Goal: Task Accomplishment & Management: Manage account settings

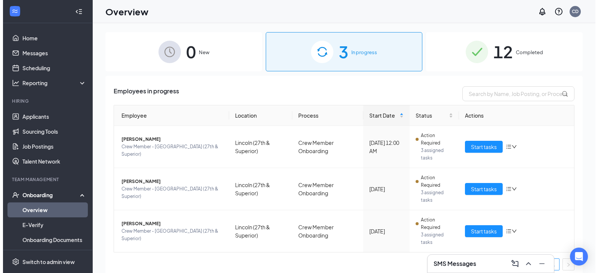
scroll to position [5, 0]
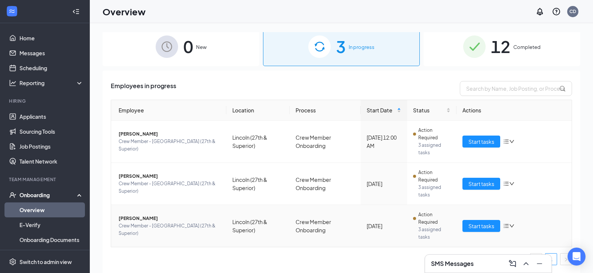
click at [138, 221] on span "[PERSON_NAME]" at bounding box center [170, 218] width 102 height 7
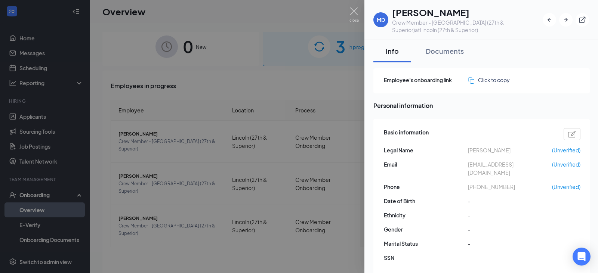
click at [575, 139] on div at bounding box center [572, 134] width 17 height 12
type input "[PHONE_NUMBER]"
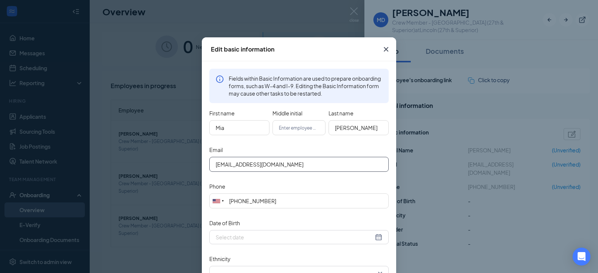
drag, startPoint x: 308, startPoint y: 162, endPoint x: 171, endPoint y: 164, distance: 138.0
click at [171, 164] on div "Edit basic information Fields within Basic Information are used to prepare onbo…" at bounding box center [299, 136] width 598 height 273
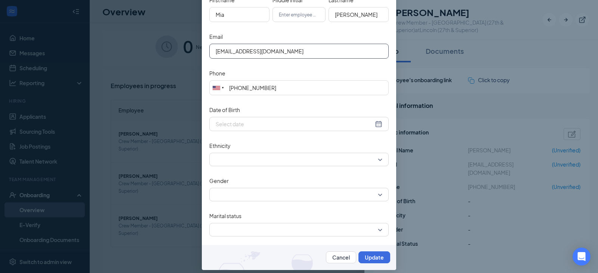
scroll to position [119, 0]
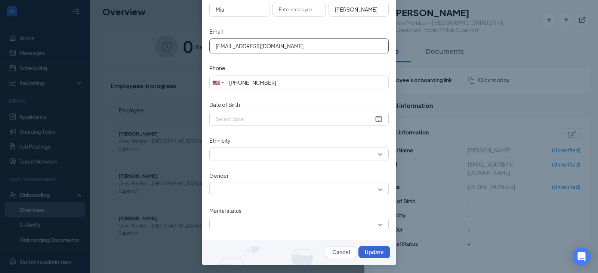
type input "[EMAIL_ADDRESS][DOMAIN_NAME]"
click at [379, 253] on button "Update" at bounding box center [375, 252] width 32 height 12
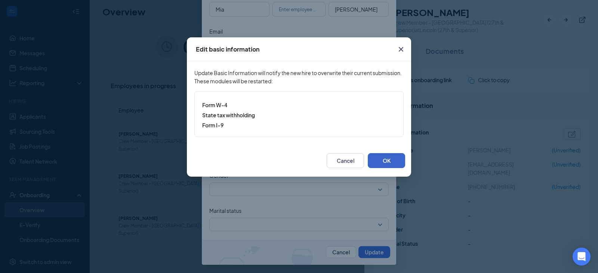
click at [388, 162] on button "OK" at bounding box center [386, 160] width 37 height 15
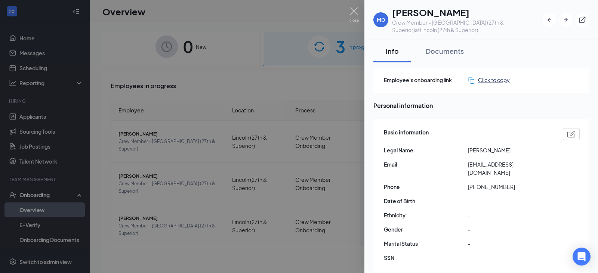
click at [485, 79] on div "Click to copy" at bounding box center [489, 80] width 42 height 8
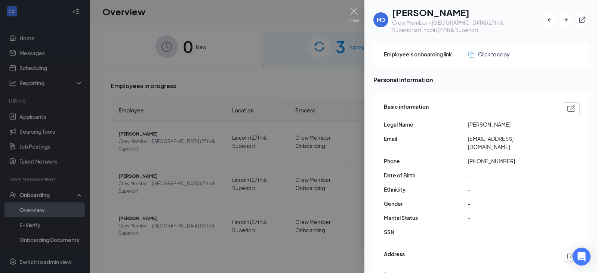
scroll to position [0, 0]
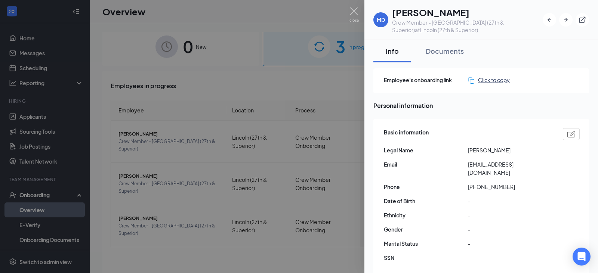
click at [481, 81] on div "Click to copy" at bounding box center [489, 80] width 42 height 8
click at [450, 56] on button "Documents" at bounding box center [444, 51] width 53 height 22
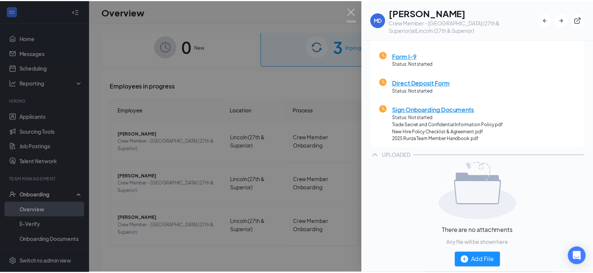
scroll to position [192, 0]
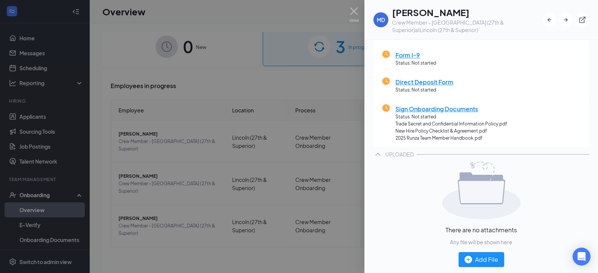
click at [314, 89] on div at bounding box center [299, 136] width 598 height 273
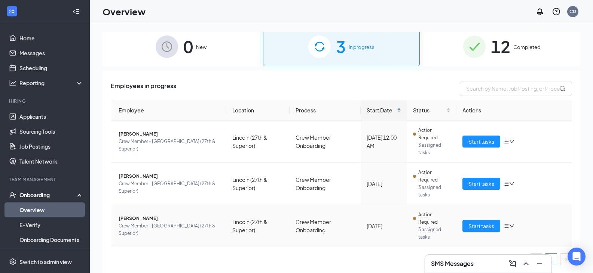
click at [509, 225] on icon "down" at bounding box center [511, 226] width 5 height 5
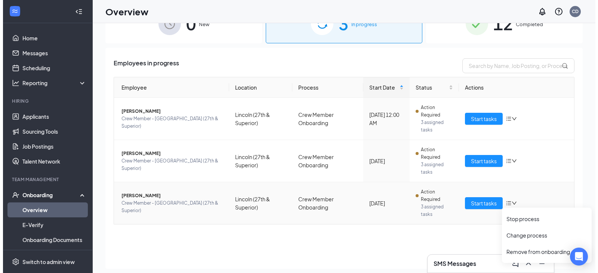
scroll to position [34, 0]
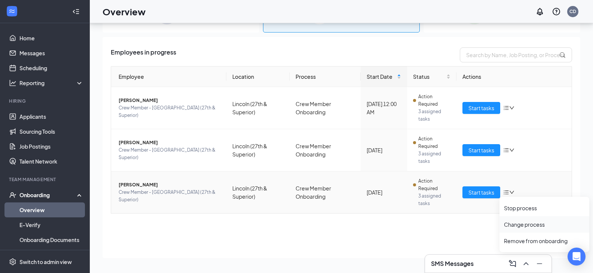
click at [540, 228] on li "Change process" at bounding box center [544, 224] width 90 height 16
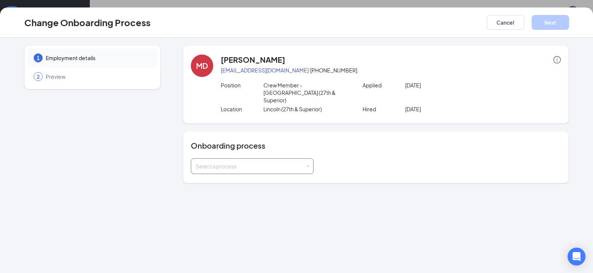
click at [229, 163] on div "Select a process" at bounding box center [251, 166] width 110 height 7
click at [233, 131] on div "Onboarding process Select a process" at bounding box center [376, 157] width 386 height 52
click at [93, 72] on div "2 Preview" at bounding box center [92, 76] width 129 height 19
drag, startPoint x: 21, startPoint y: 71, endPoint x: 55, endPoint y: 74, distance: 33.4
click at [23, 71] on div "1 Employment details 2 Preview MD [PERSON_NAME] [EMAIL_ADDRESS][DOMAIN_NAME] · …" at bounding box center [296, 114] width 574 height 138
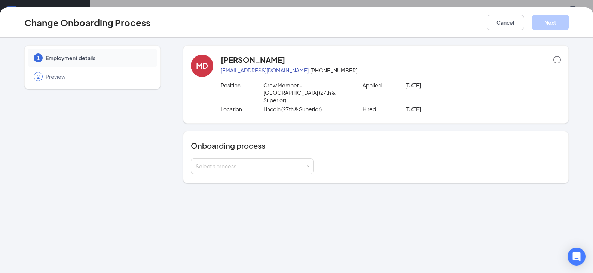
click at [57, 74] on span "Preview" at bounding box center [98, 76] width 104 height 7
drag, startPoint x: 391, startPoint y: 85, endPoint x: 261, endPoint y: 95, distance: 129.7
click at [386, 89] on p "Applied" at bounding box center [383, 85] width 43 height 7
click at [225, 98] on div "Position Crew Member - Lincoln (27th & Superior) Applied [DATE]" at bounding box center [391, 94] width 340 height 24
drag, startPoint x: 181, startPoint y: 93, endPoint x: 163, endPoint y: 94, distance: 17.6
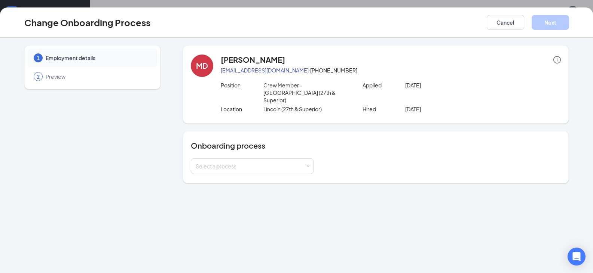
click at [163, 94] on div "1 Employment details 2 Preview MD [PERSON_NAME] [EMAIL_ADDRESS][DOMAIN_NAME] · …" at bounding box center [296, 114] width 544 height 138
click at [52, 74] on span "Preview" at bounding box center [98, 76] width 104 height 7
click at [53, 81] on div "2 Preview" at bounding box center [92, 76] width 129 height 19
click at [487, 22] on button "Cancel" at bounding box center [504, 22] width 37 height 15
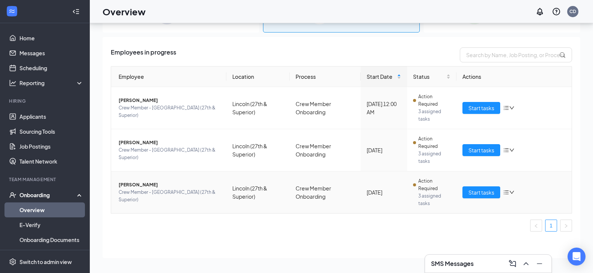
click at [131, 187] on span "[PERSON_NAME]" at bounding box center [170, 184] width 102 height 7
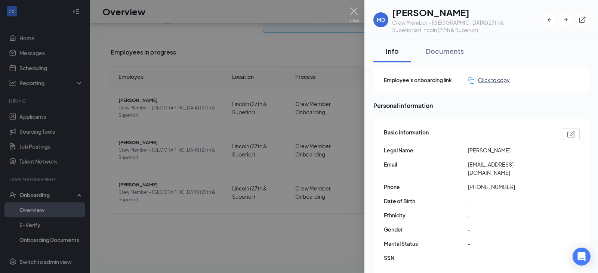
click at [492, 83] on div "Click to copy" at bounding box center [489, 80] width 42 height 8
